Goal: Information Seeking & Learning: Learn about a topic

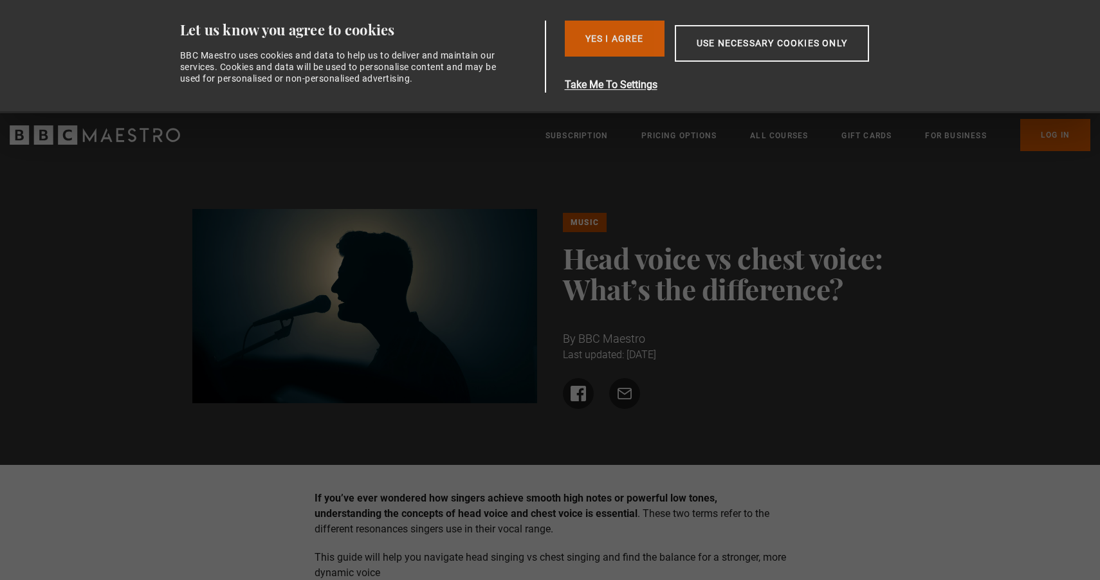
click at [603, 35] on button "Yes I Agree" at bounding box center [615, 39] width 100 height 36
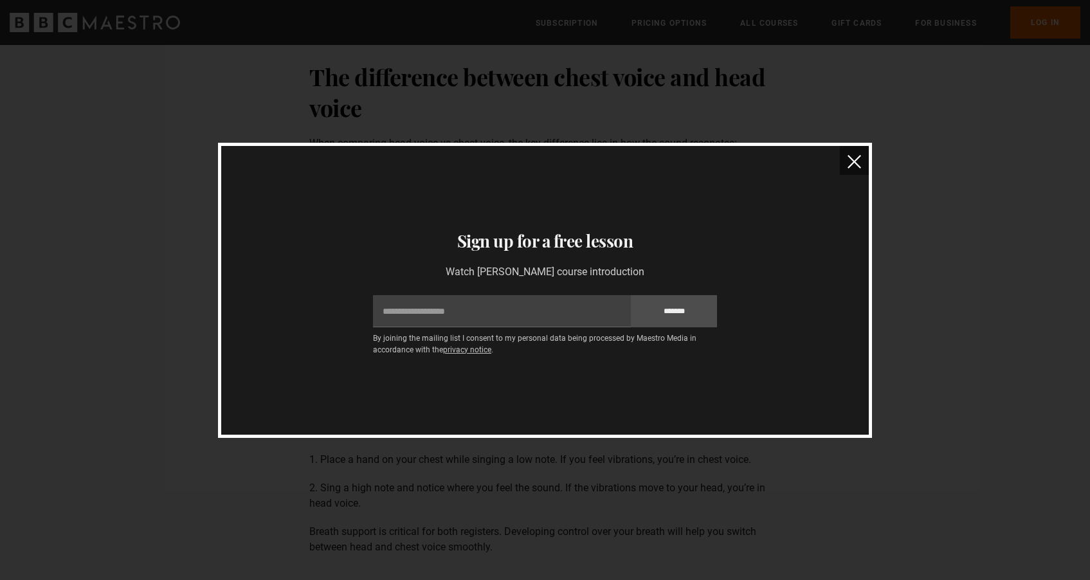
scroll to position [1698, 0]
click at [850, 172] on button "close" at bounding box center [854, 160] width 29 height 29
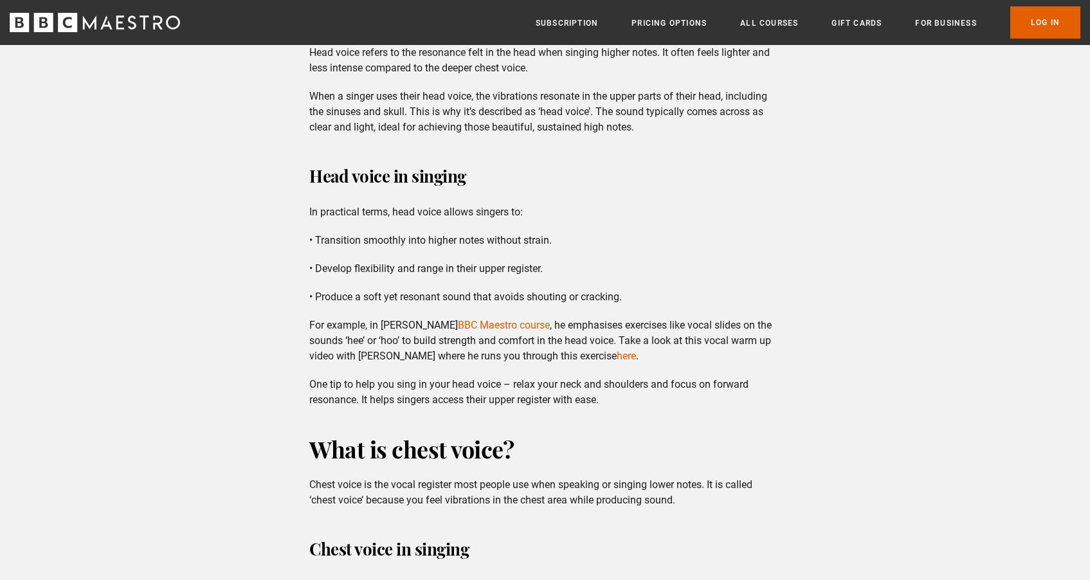
scroll to position [587, 0]
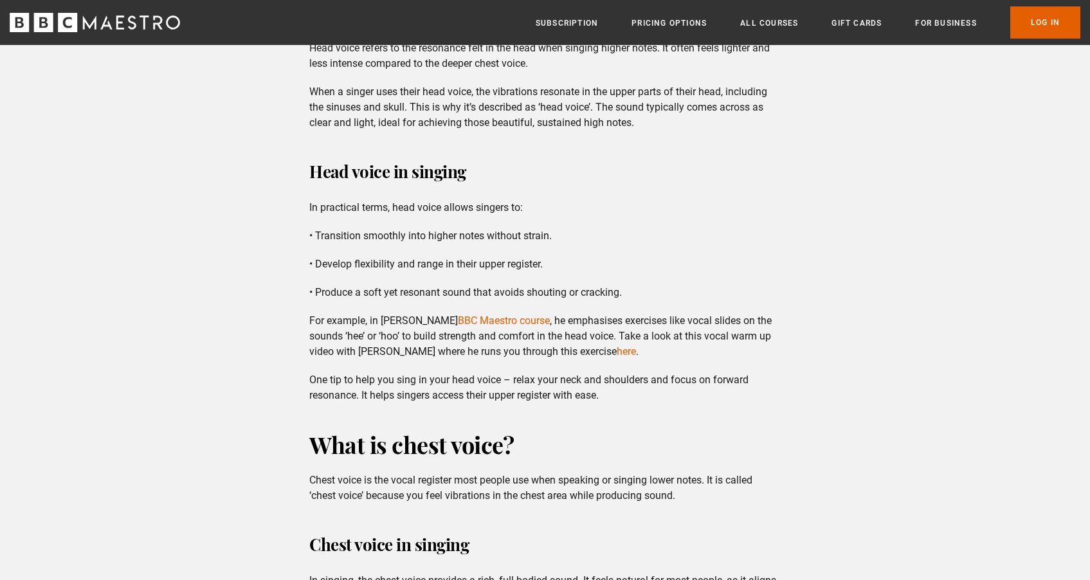
drag, startPoint x: 669, startPoint y: 410, endPoint x: 696, endPoint y: 421, distance: 28.8
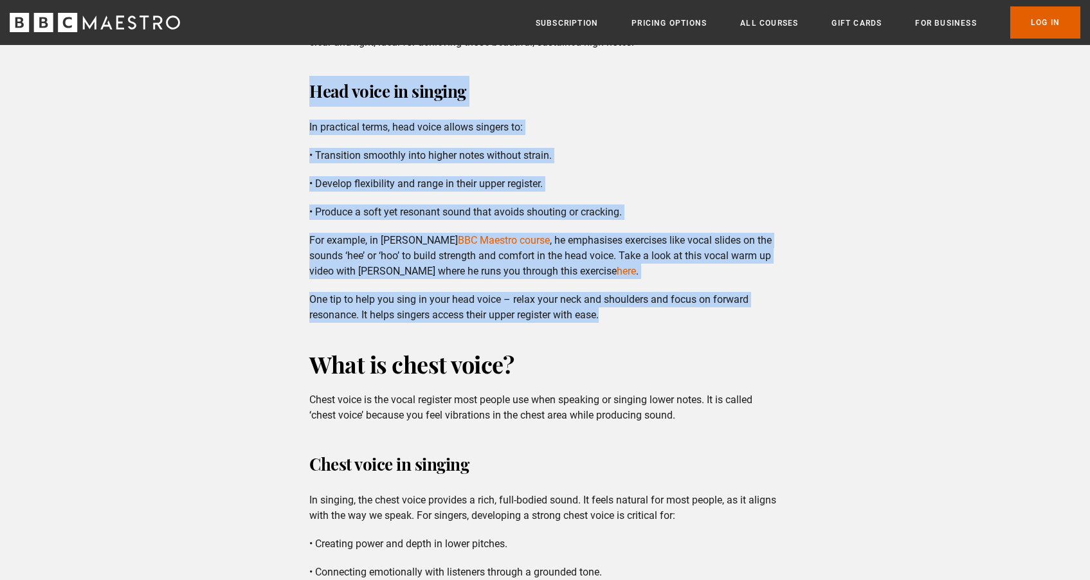
drag, startPoint x: 634, startPoint y: 317, endPoint x: 646, endPoint y: 70, distance: 247.2
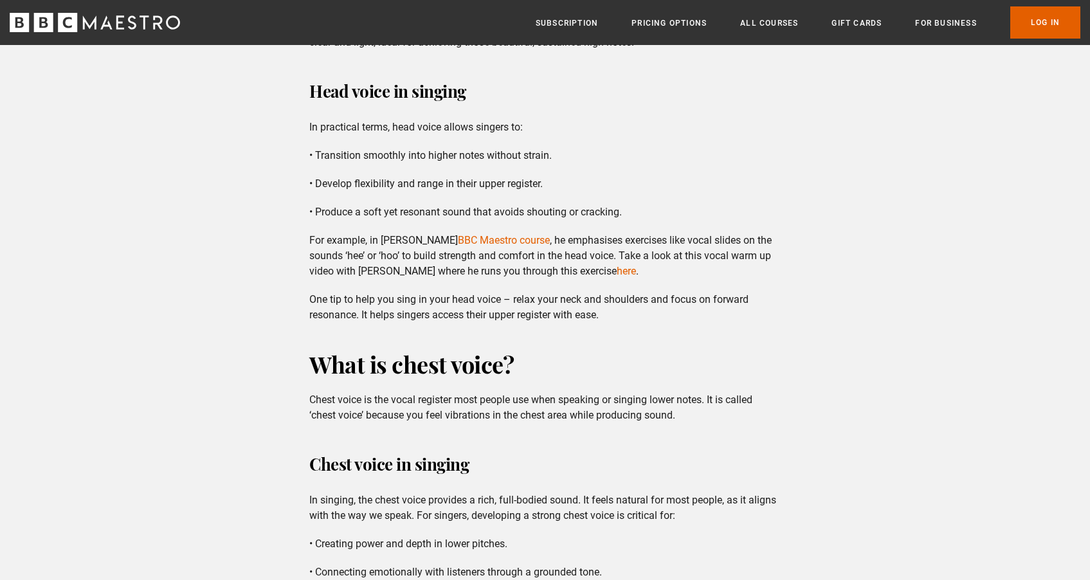
click at [653, 136] on div "Head voice in singing In practical terms, head voice allows singers to: • Trans…" at bounding box center [545, 199] width 492 height 247
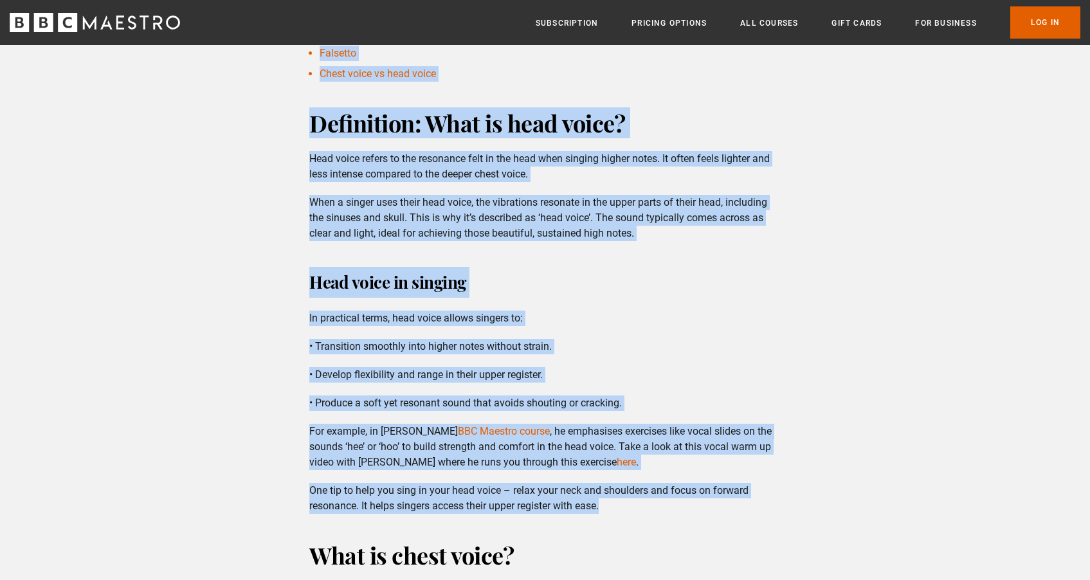
scroll to position [439, 0]
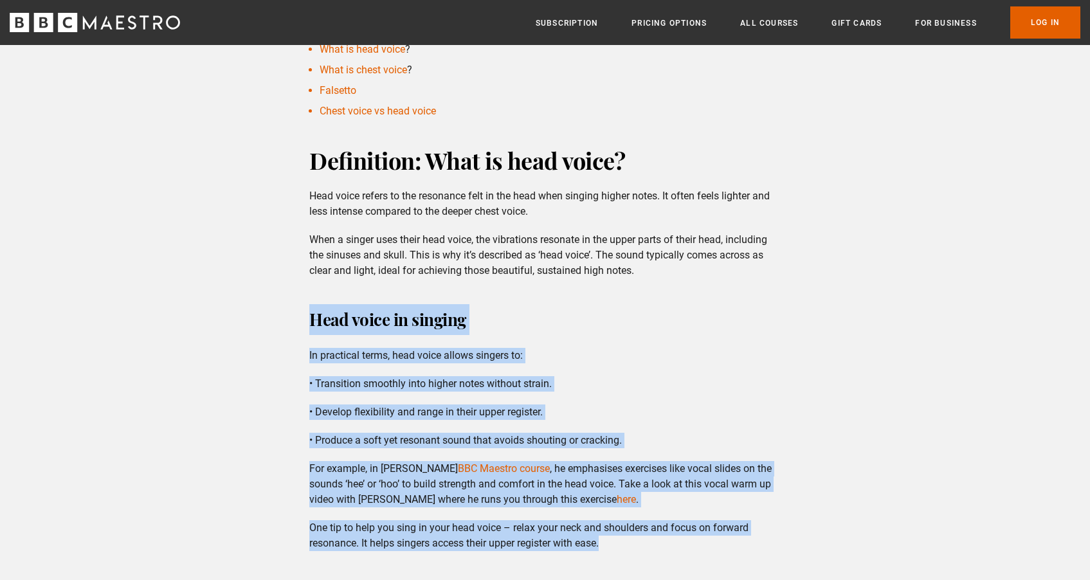
drag, startPoint x: 709, startPoint y: 320, endPoint x: 356, endPoint y: 313, distance: 353.8
click at [342, 320] on strong "Head voice in singing" at bounding box center [387, 319] width 157 height 23
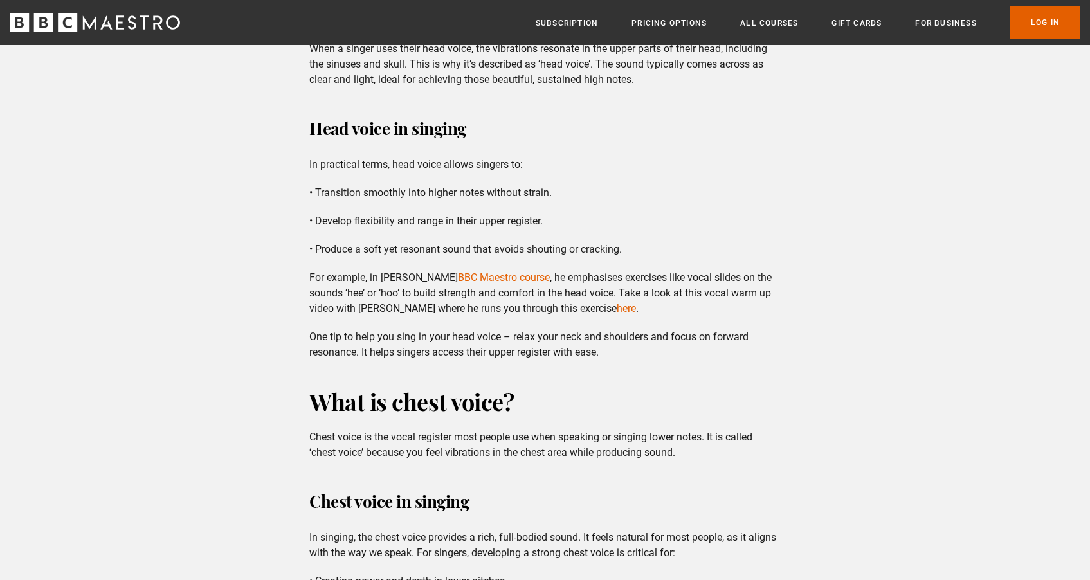
scroll to position [619, 0]
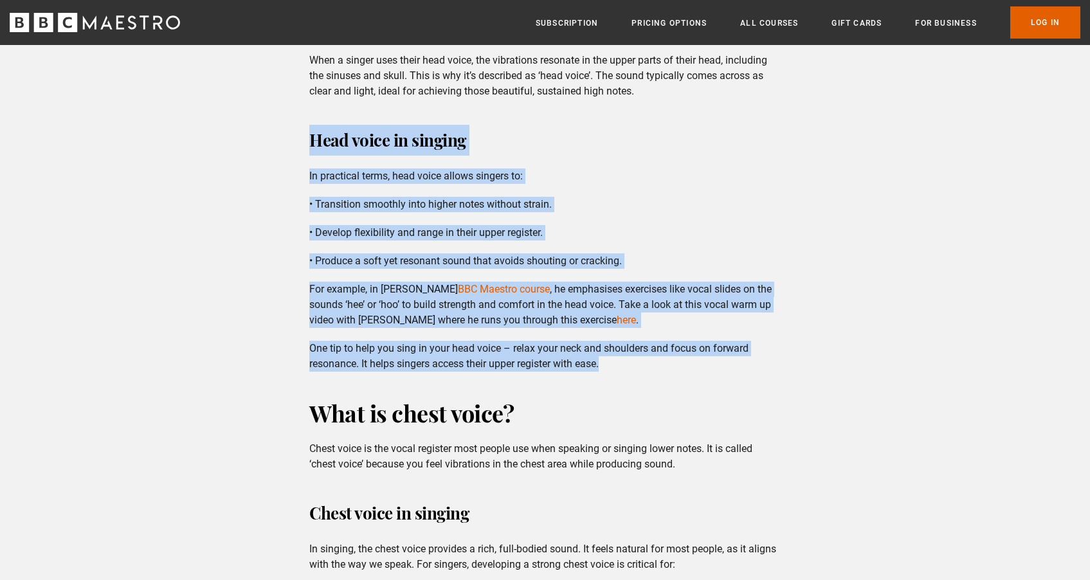
drag, startPoint x: 627, startPoint y: 360, endPoint x: 315, endPoint y: 141, distance: 380.9
click at [315, 141] on div "Head voice in singing In practical terms, head voice allows singers to: • Trans…" at bounding box center [545, 248] width 492 height 247
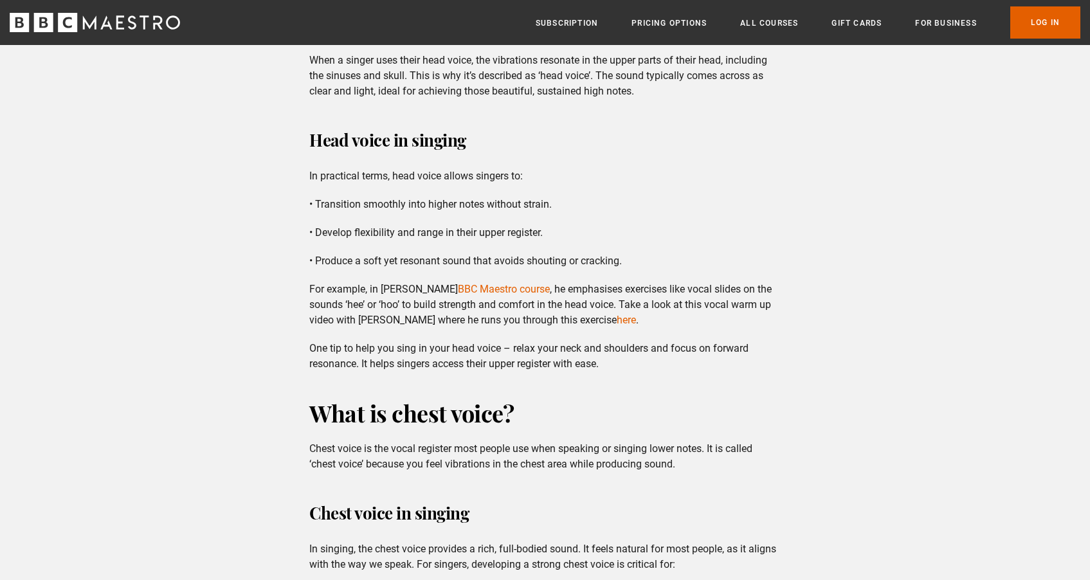
click at [372, 158] on div "Head voice in singing In practical terms, head voice allows singers to: • Trans…" at bounding box center [545, 248] width 492 height 247
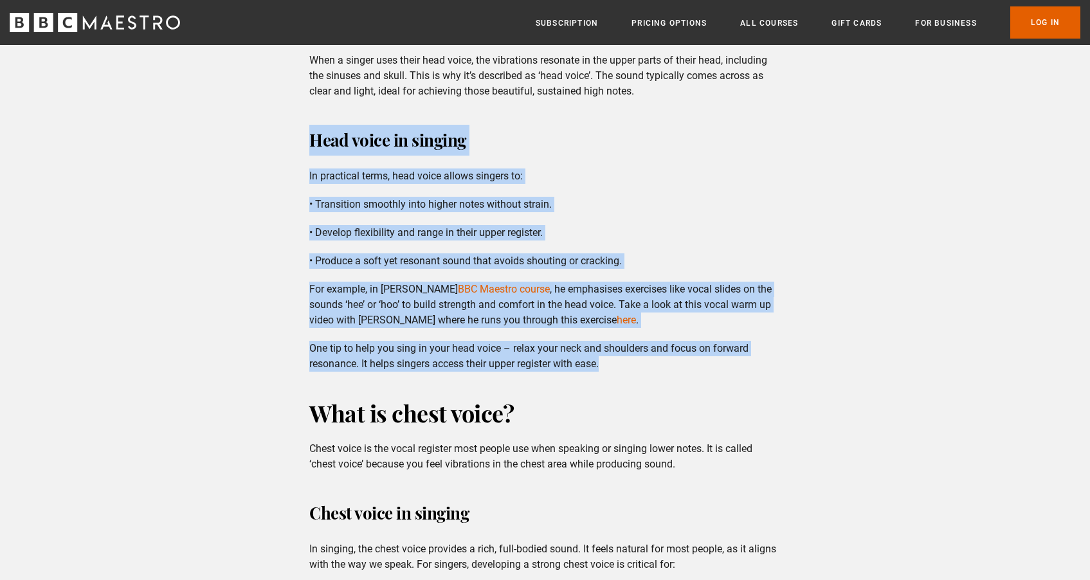
drag, startPoint x: 311, startPoint y: 136, endPoint x: 628, endPoint y: 367, distance: 392.7
click at [628, 367] on div "Head voice in singing In practical terms, head voice allows singers to: • Trans…" at bounding box center [545, 248] width 492 height 247
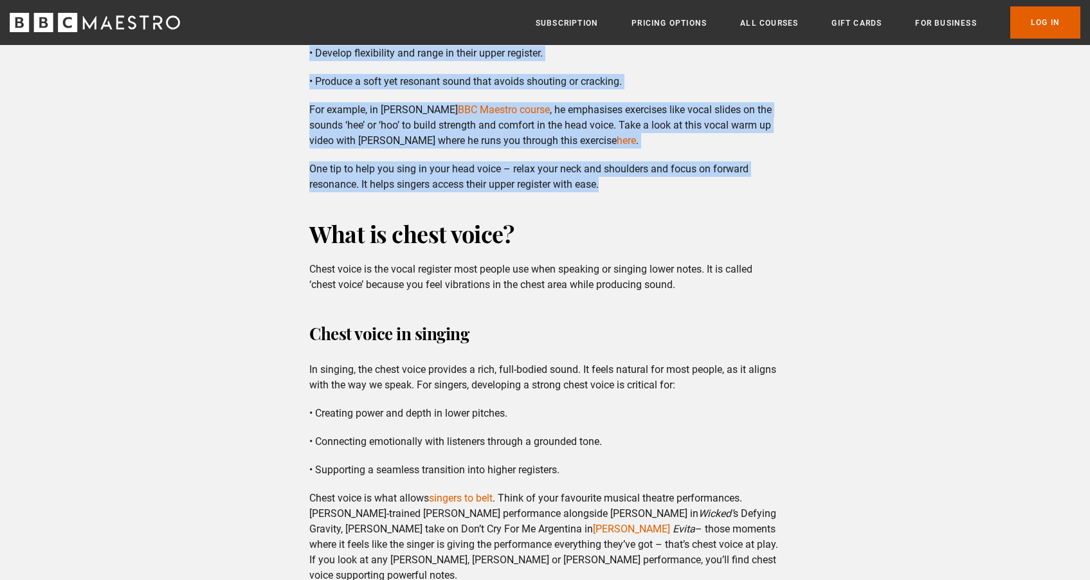
scroll to position [799, 0]
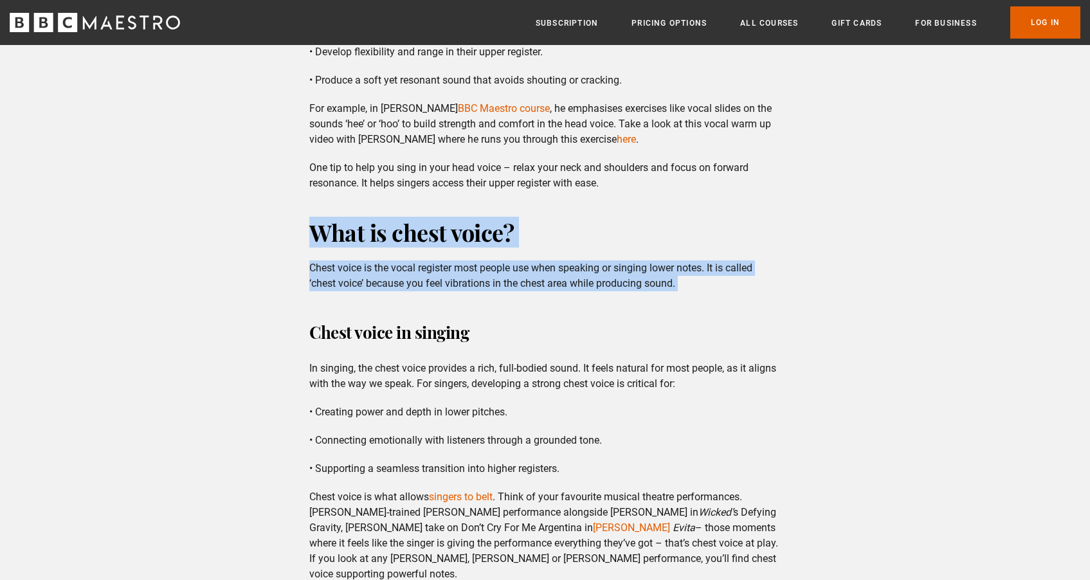
drag, startPoint x: 692, startPoint y: 296, endPoint x: 305, endPoint y: 221, distance: 394.4
click at [305, 221] on div "What is chest voice? Chest voice is the vocal register most people use when spe…" at bounding box center [545, 254] width 492 height 75
drag, startPoint x: 313, startPoint y: 227, endPoint x: 708, endPoint y: 281, distance: 398.5
click at [708, 281] on div "What is chest voice? Chest voice is the vocal register most people use when spe…" at bounding box center [545, 254] width 492 height 75
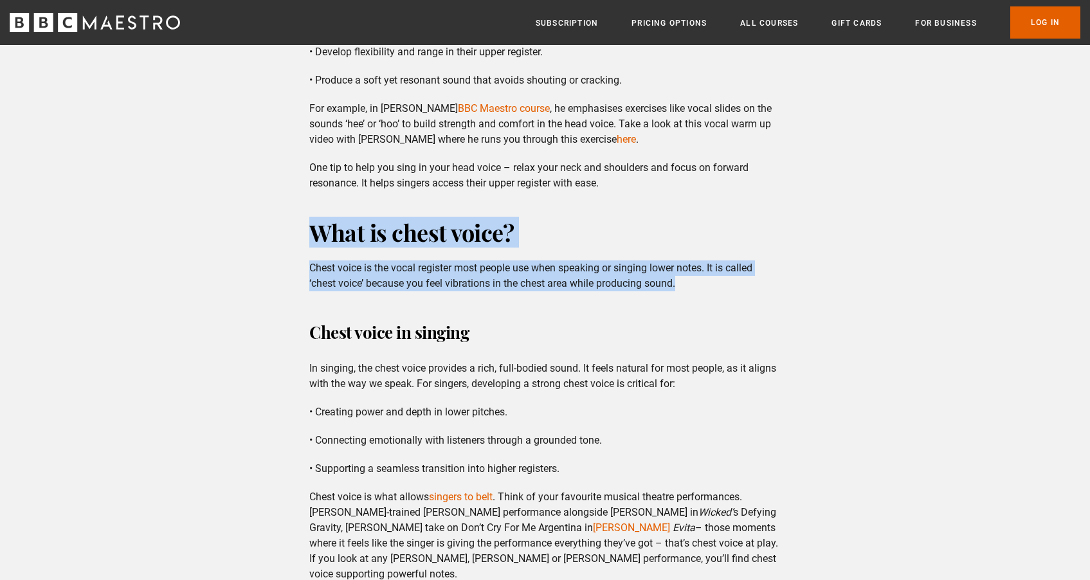
click at [708, 281] on p "Chest voice is the vocal register most people use when speaking or singing lowe…" at bounding box center [544, 275] width 471 height 31
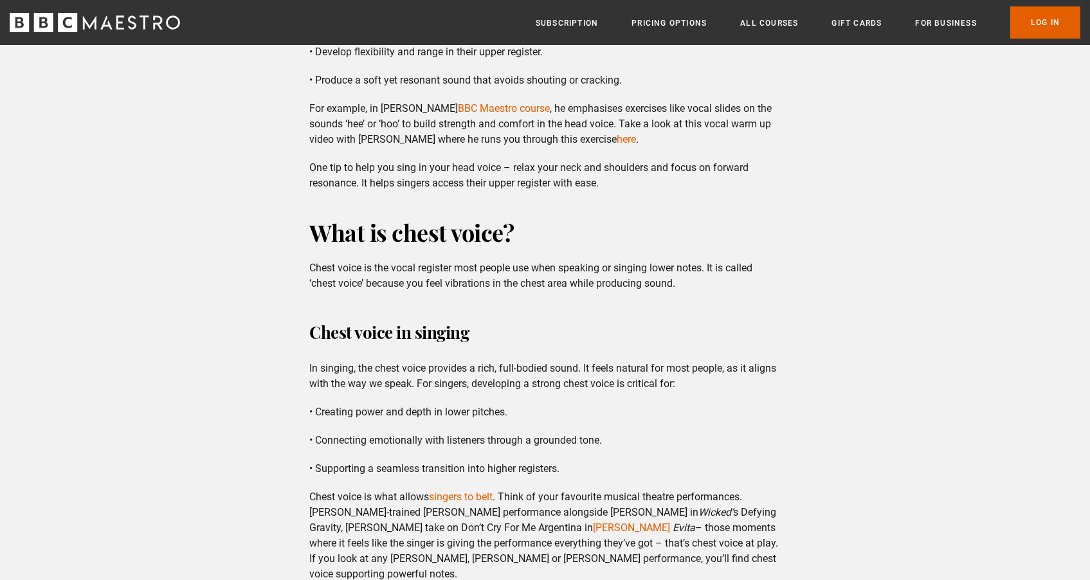
drag, startPoint x: 702, startPoint y: 281, endPoint x: 705, endPoint y: 275, distance: 6.6
click at [705, 275] on p "Chest voice is the vocal register most people use when speaking or singing lowe…" at bounding box center [544, 275] width 471 height 31
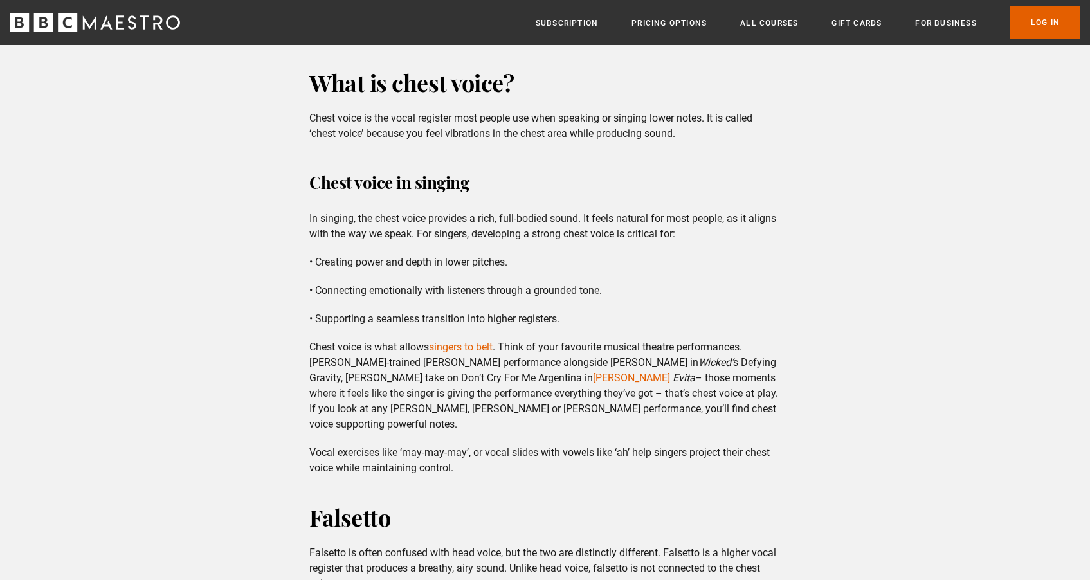
scroll to position [950, 0]
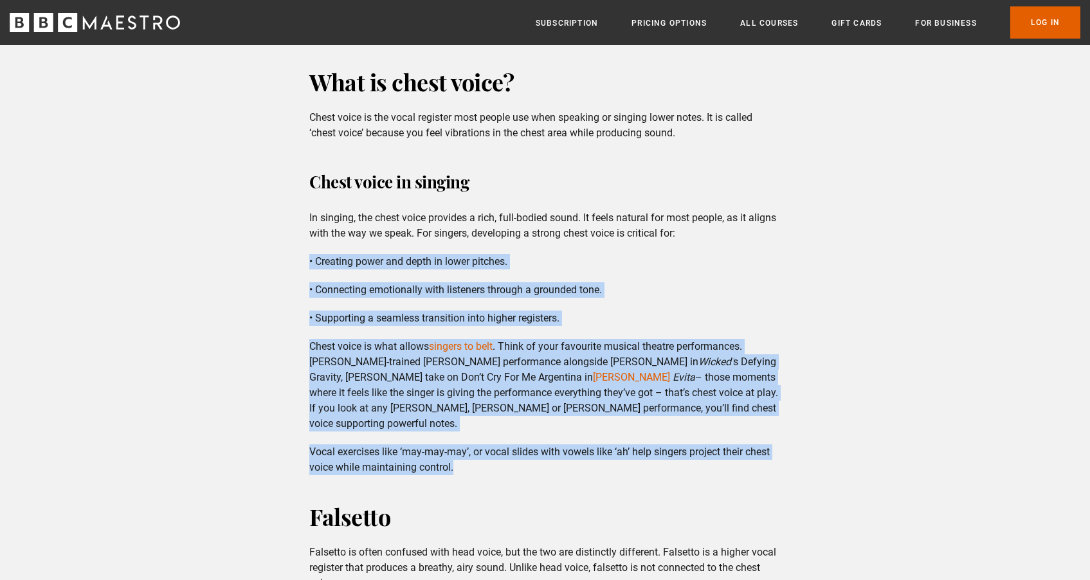
drag, startPoint x: 656, startPoint y: 466, endPoint x: 654, endPoint y: 251, distance: 214.8
click at [654, 251] on div "Chest voice in singing In singing, the chest voice provides a rich, full-bodied…" at bounding box center [545, 321] width 492 height 309
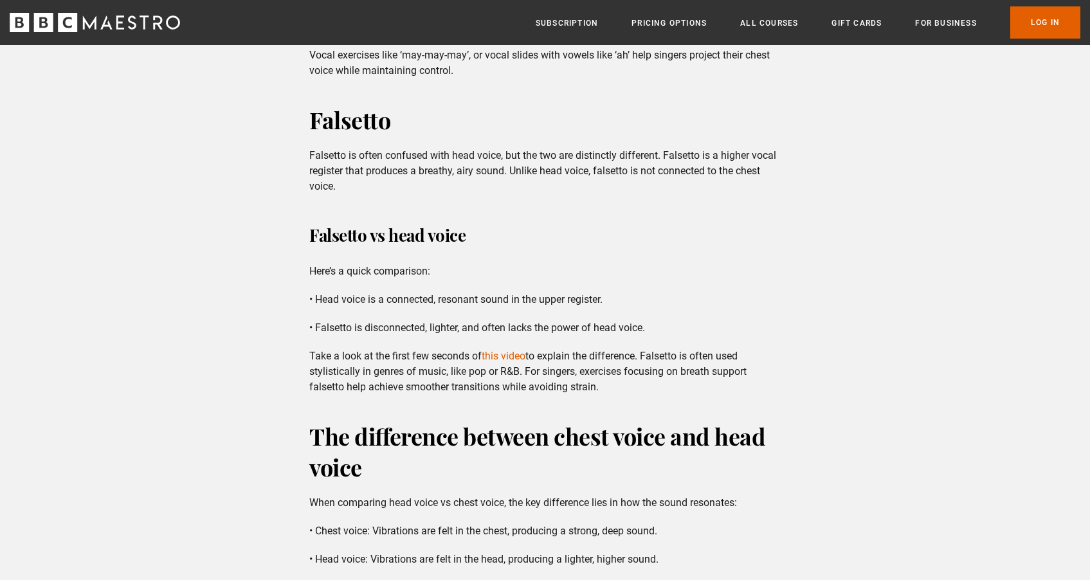
scroll to position [1348, 0]
drag, startPoint x: 705, startPoint y: 362, endPoint x: 700, endPoint y: 368, distance: 8.7
click at [700, 368] on p "Take a look at the first few seconds of this video to explain the difference. F…" at bounding box center [544, 370] width 471 height 46
drag, startPoint x: 687, startPoint y: 381, endPoint x: 667, endPoint y: 376, distance: 21.2
click at [667, 376] on p "Take a look at the first few seconds of this video to explain the difference. F…" at bounding box center [544, 370] width 471 height 46
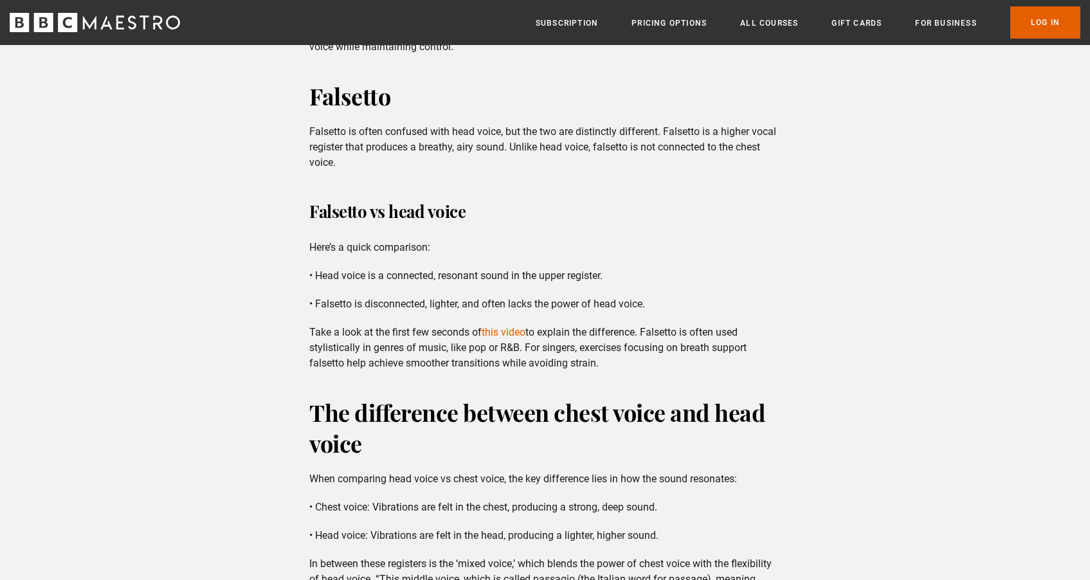
scroll to position [1372, 0]
drag, startPoint x: 642, startPoint y: 361, endPoint x: 648, endPoint y: 317, distance: 44.7
click at [648, 317] on div "Falsetto Falsetto is often confused with head voice, but the two are distinctly…" at bounding box center [545, 224] width 492 height 291
click at [649, 358] on p "Take a look at the first few seconds of this video to explain the difference. F…" at bounding box center [544, 346] width 471 height 46
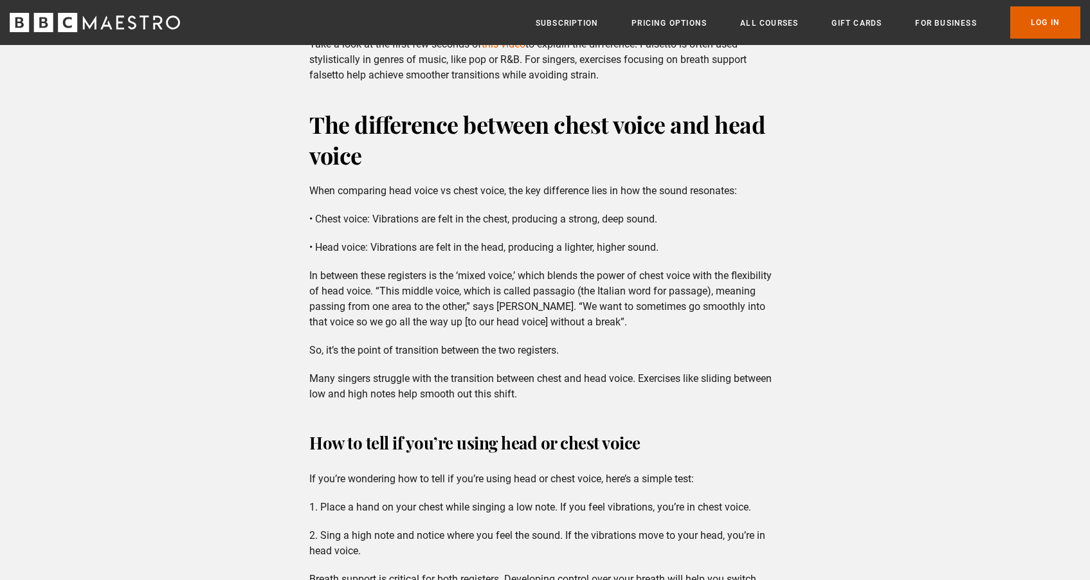
scroll to position [1670, 0]
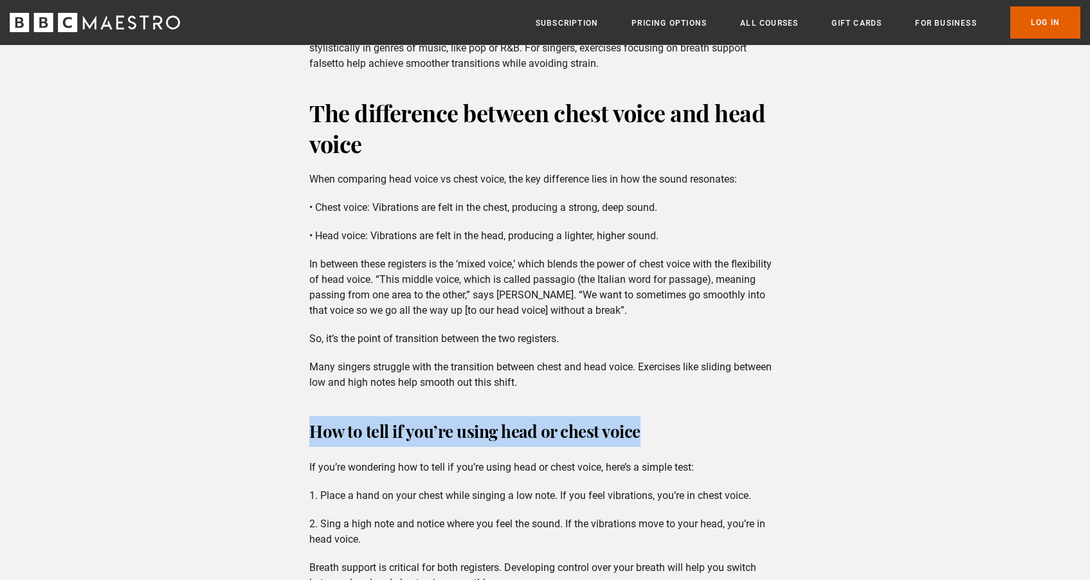
drag, startPoint x: 664, startPoint y: 394, endPoint x: 671, endPoint y: 416, distance: 23.0
click at [671, 416] on div "If you’ve ever wondered how singers achieve smooth high notes or powerful low t…" at bounding box center [545, 428] width 1090 height 3440
click at [649, 403] on div "If you’ve ever wondered how singers achieve smooth high notes or powerful low t…" at bounding box center [545, 428] width 1090 height 3440
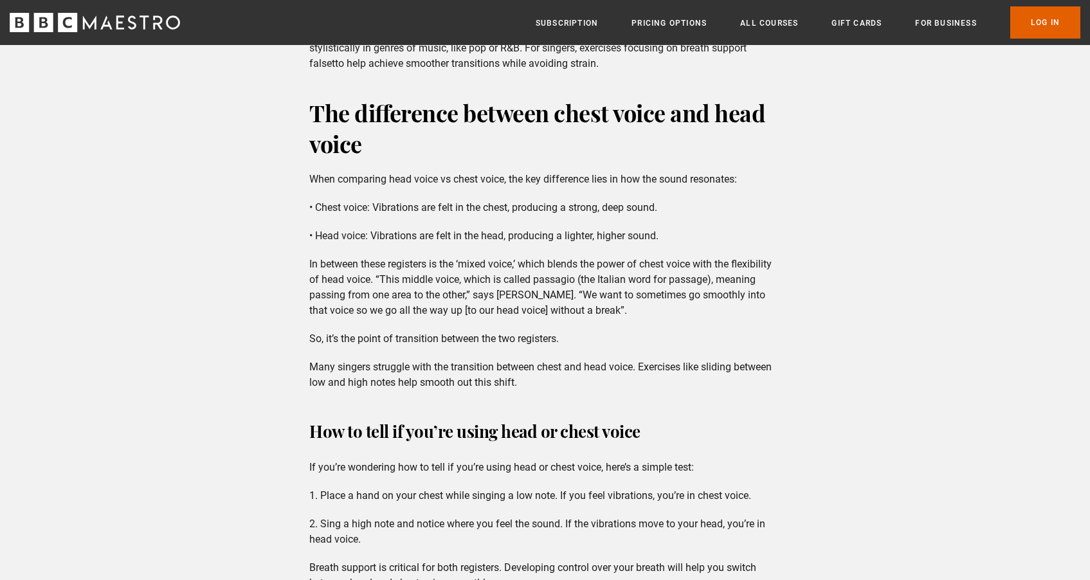
drag, startPoint x: 619, startPoint y: 383, endPoint x: 556, endPoint y: 378, distance: 62.5
click at [556, 378] on p "Many singers struggle with the transition between chest and head voice. Exercis…" at bounding box center [544, 374] width 471 height 31
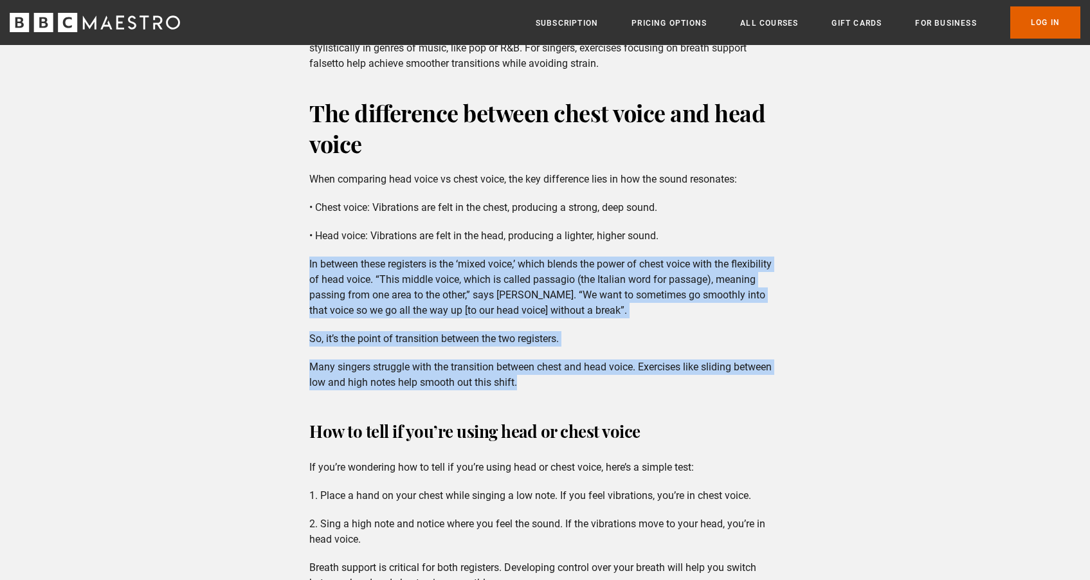
drag, startPoint x: 556, startPoint y: 378, endPoint x: 305, endPoint y: 261, distance: 276.8
click at [305, 262] on div "The difference between chest voice and head voice When comparing head voice vs …" at bounding box center [545, 243] width 492 height 293
click at [536, 293] on p "In between these registers is the ‘mixed voice,’ which blends the power of ches…" at bounding box center [544, 288] width 471 height 62
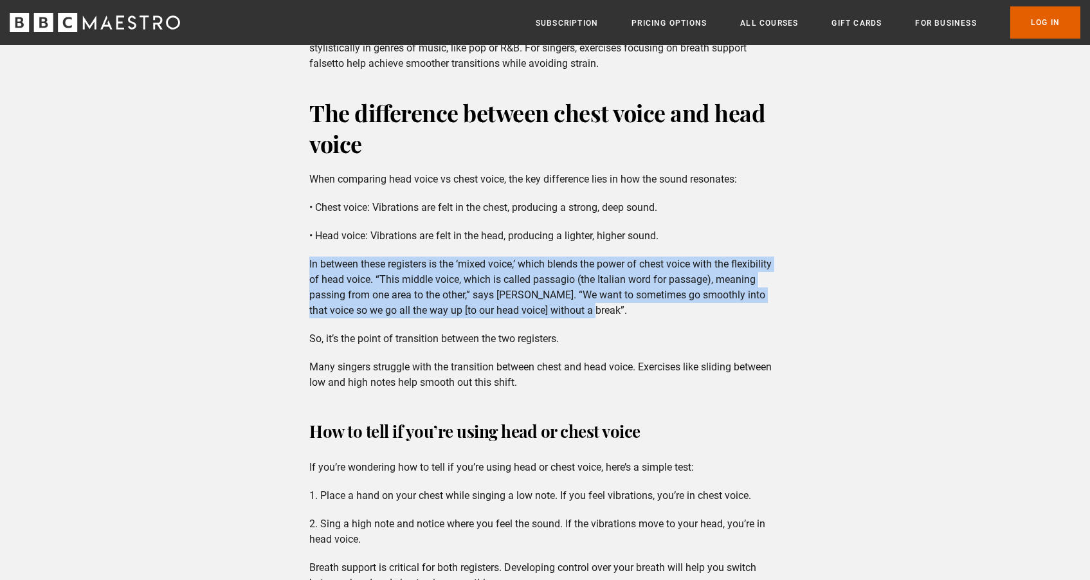
drag, startPoint x: 591, startPoint y: 310, endPoint x: 296, endPoint y: 266, distance: 297.8
click at [296, 266] on div "If you’ve ever wondered how singers achieve smooth high notes or powerful low t…" at bounding box center [545, 428] width 1090 height 3440
click at [690, 299] on p "In between these registers is the ‘mixed voice,’ which blends the power of ches…" at bounding box center [544, 288] width 471 height 62
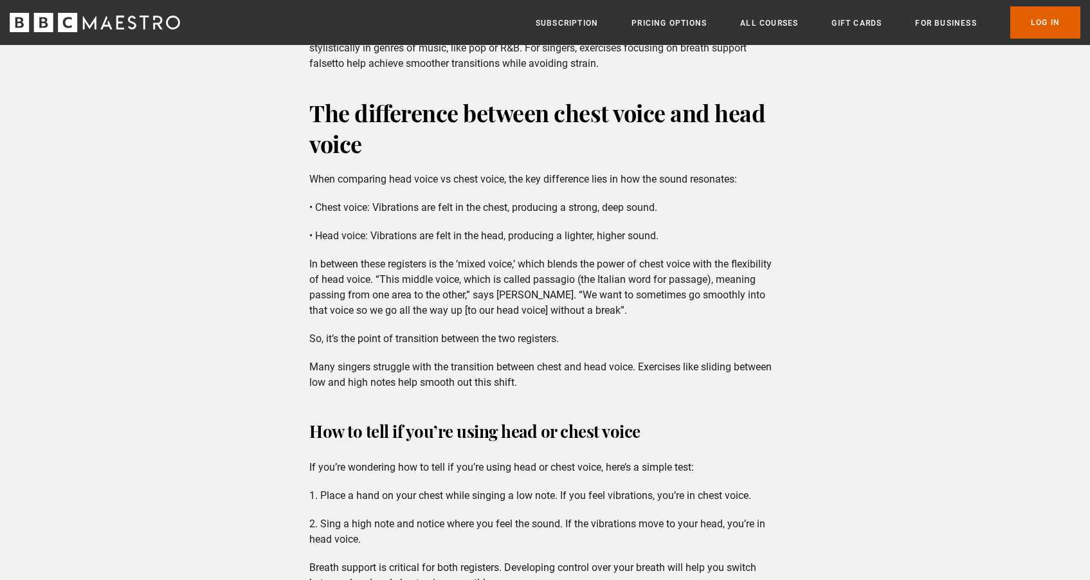
drag, startPoint x: 678, startPoint y: 301, endPoint x: 672, endPoint y: 311, distance: 11.2
click at [672, 311] on p "In between these registers is the ‘mixed voice,’ which blends the power of ches…" at bounding box center [544, 288] width 471 height 62
drag, startPoint x: 671, startPoint y: 311, endPoint x: 640, endPoint y: 309, distance: 30.9
click at [640, 309] on p "In between these registers is the ‘mixed voice,’ which blends the power of ches…" at bounding box center [544, 288] width 471 height 62
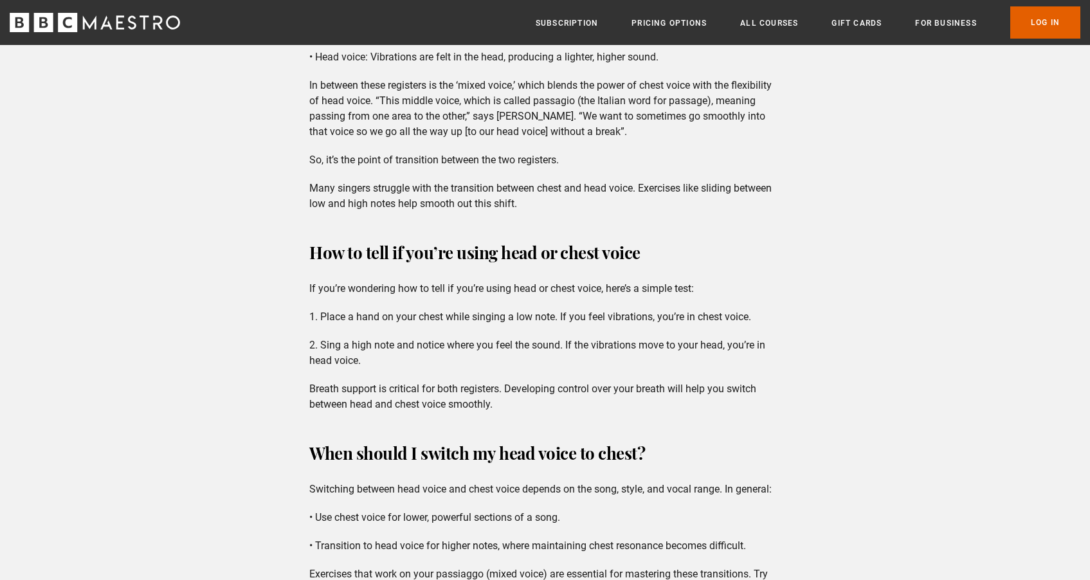
scroll to position [1894, 0]
